Goal: Transaction & Acquisition: Download file/media

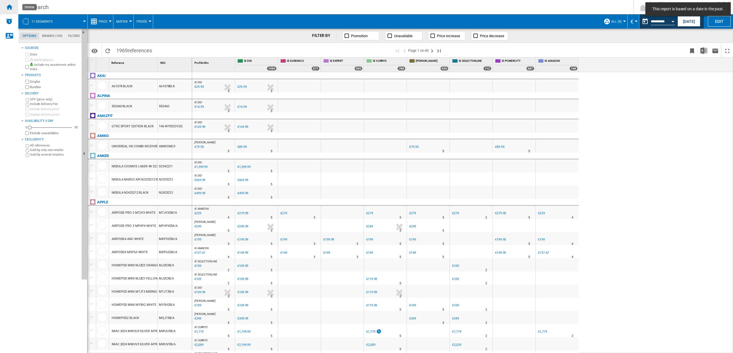
click at [12, 5] on ng-md-icon "Home" at bounding box center [9, 6] width 7 height 7
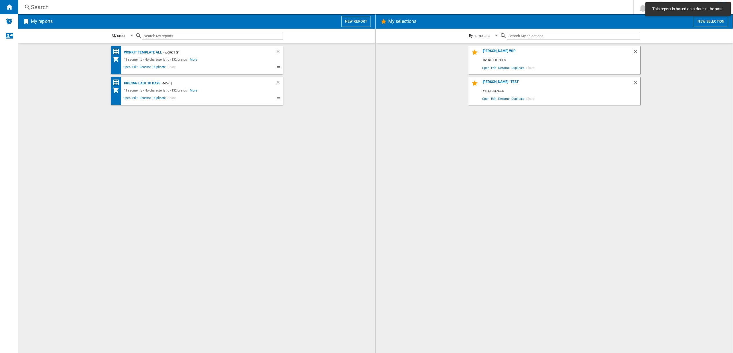
click at [352, 21] on button "New report" at bounding box center [355, 21] width 29 height 11
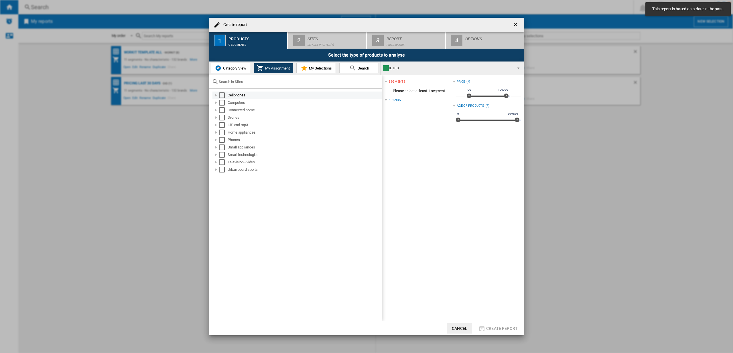
click at [223, 95] on div "Select" at bounding box center [222, 95] width 6 height 6
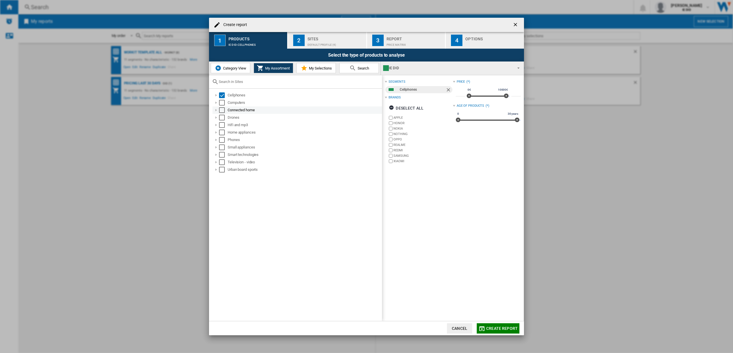
drag, startPoint x: 224, startPoint y: 102, endPoint x: 223, endPoint y: 108, distance: 5.5
click at [224, 102] on div "Select" at bounding box center [222, 103] width 6 height 6
drag, startPoint x: 223, startPoint y: 108, endPoint x: 222, endPoint y: 111, distance: 3.5
click at [223, 108] on div "Select" at bounding box center [222, 110] width 6 height 6
click at [222, 119] on div "Select" at bounding box center [222, 118] width 6 height 6
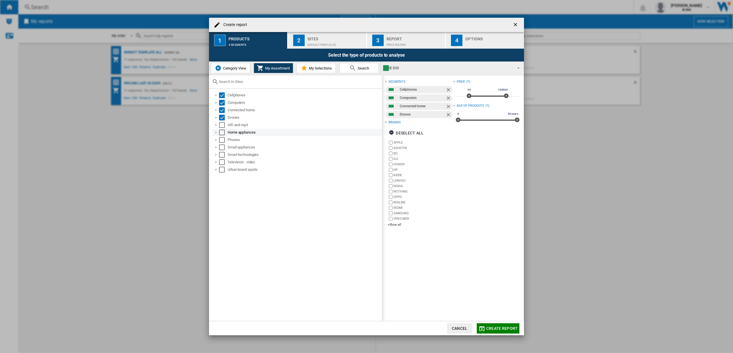
drag, startPoint x: 223, startPoint y: 123, endPoint x: 223, endPoint y: 131, distance: 7.4
click at [223, 124] on div "Select" at bounding box center [222, 125] width 6 height 6
click at [223, 131] on div "Select" at bounding box center [222, 133] width 6 height 6
drag, startPoint x: 224, startPoint y: 137, endPoint x: 224, endPoint y: 143, distance: 5.2
click at [224, 138] on div "Select" at bounding box center [222, 140] width 6 height 6
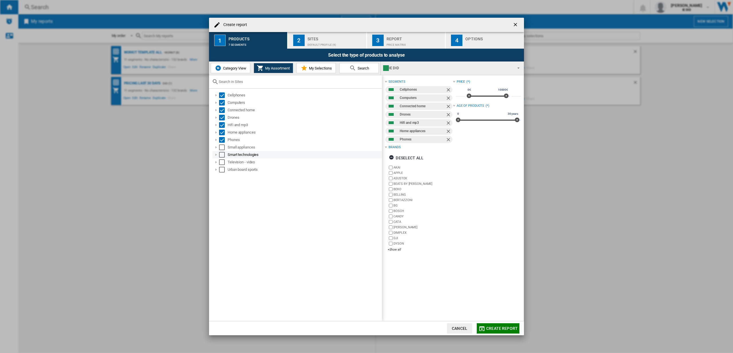
drag, startPoint x: 224, startPoint y: 146, endPoint x: 224, endPoint y: 152, distance: 6.3
click at [224, 146] on div "Select" at bounding box center [222, 148] width 6 height 6
drag, startPoint x: 223, startPoint y: 153, endPoint x: 226, endPoint y: 160, distance: 7.6
click at [223, 153] on div "Select" at bounding box center [222, 155] width 6 height 6
drag, startPoint x: 219, startPoint y: 162, endPoint x: 222, endPoint y: 166, distance: 5.1
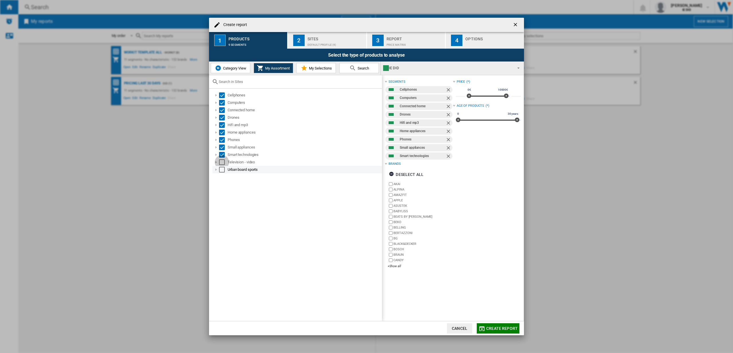
click at [219, 162] on div "Select" at bounding box center [222, 162] width 6 height 6
click at [222, 169] on div "Select" at bounding box center [222, 170] width 6 height 6
click at [317, 38] on div "Sites" at bounding box center [335, 37] width 56 height 6
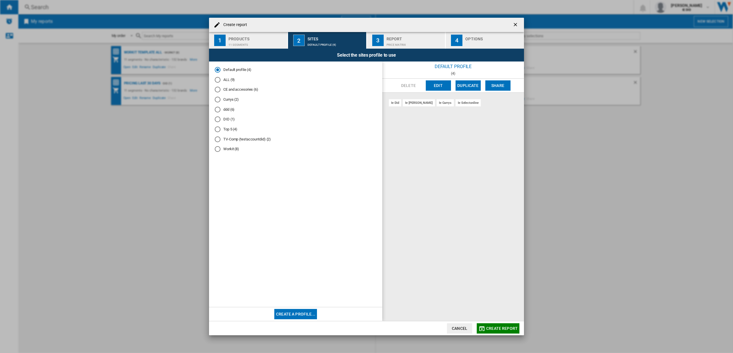
click at [216, 80] on div "ALL (9)" at bounding box center [218, 80] width 6 height 6
click at [503, 330] on span "Create report" at bounding box center [501, 328] width 31 height 5
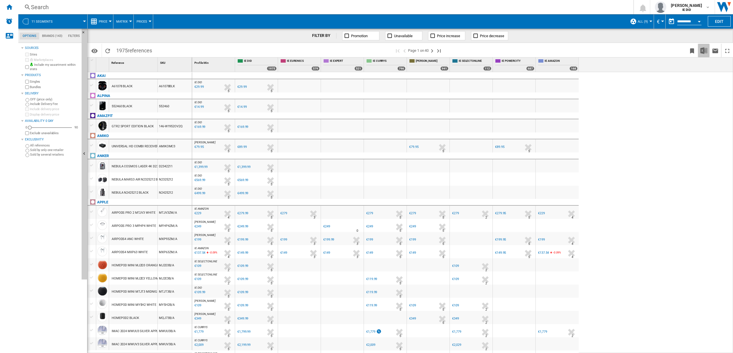
click at [705, 51] on img "Download in Excel" at bounding box center [703, 50] width 7 height 7
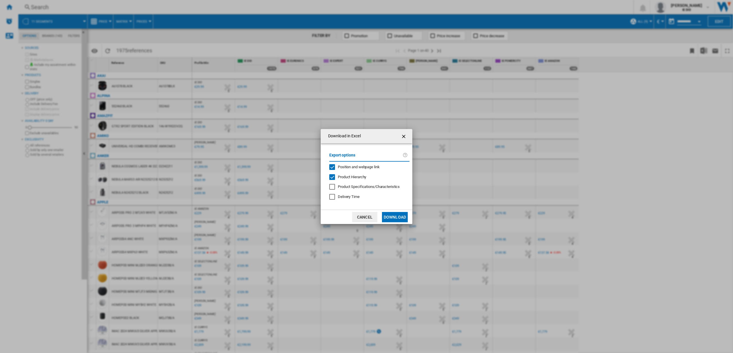
click at [397, 215] on button "Download" at bounding box center [395, 217] width 26 height 10
